Goal: Check status: Check status

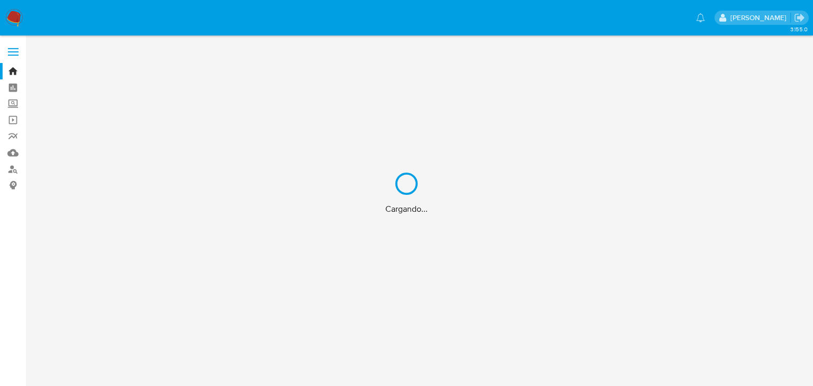
click at [13, 12] on div "Cargando..." at bounding box center [406, 193] width 813 height 386
click at [11, 20] on div "Cargando..." at bounding box center [406, 193] width 813 height 386
click at [17, 16] on div "Cargando..." at bounding box center [406, 193] width 813 height 386
click at [443, 188] on div "Cargando..." at bounding box center [406, 193] width 813 height 386
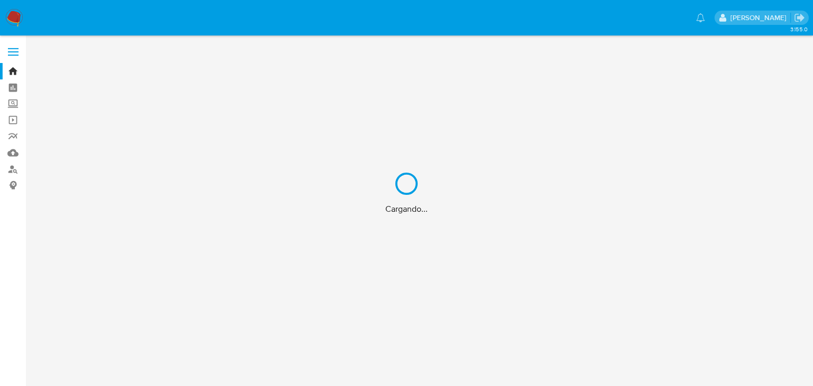
click at [8, 15] on div "Cargando..." at bounding box center [406, 193] width 813 height 386
click at [807, 22] on div "Cargando..." at bounding box center [406, 193] width 813 height 386
click at [796, 19] on div "Cargando..." at bounding box center [406, 193] width 813 height 386
drag, startPoint x: 795, startPoint y: 19, endPoint x: 768, endPoint y: 24, distance: 28.1
click at [788, 21] on div "Cargando..." at bounding box center [406, 193] width 813 height 386
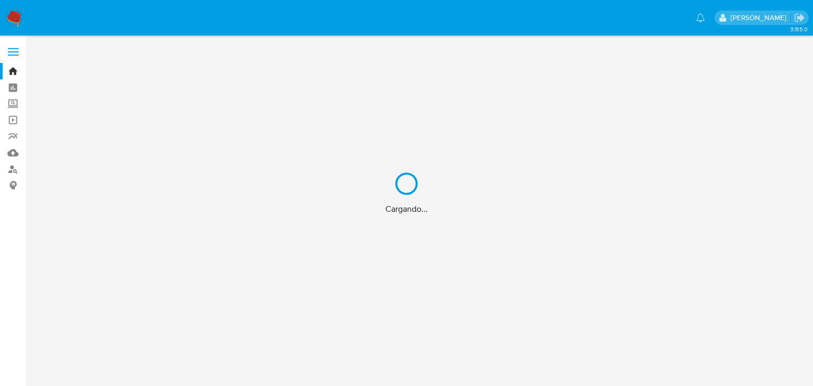
click at [13, 18] on div "Cargando..." at bounding box center [406, 193] width 813 height 386
click at [800, 18] on div "Cargando..." at bounding box center [406, 193] width 813 height 386
click at [785, 17] on div "Cargando..." at bounding box center [406, 193] width 813 height 386
